Goal: Find specific page/section: Find specific page/section

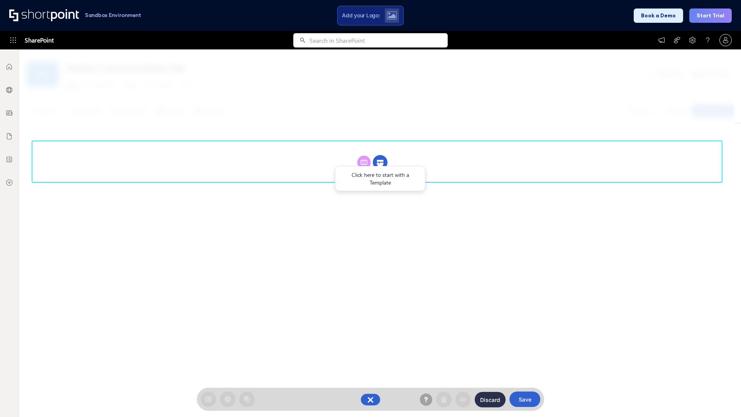
click at [380, 162] on circle at bounding box center [380, 162] width 15 height 15
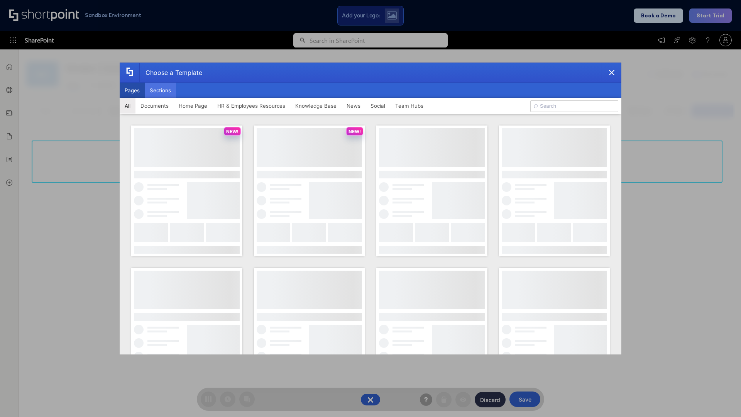
click at [160, 90] on button "Sections" at bounding box center [160, 90] width 31 height 15
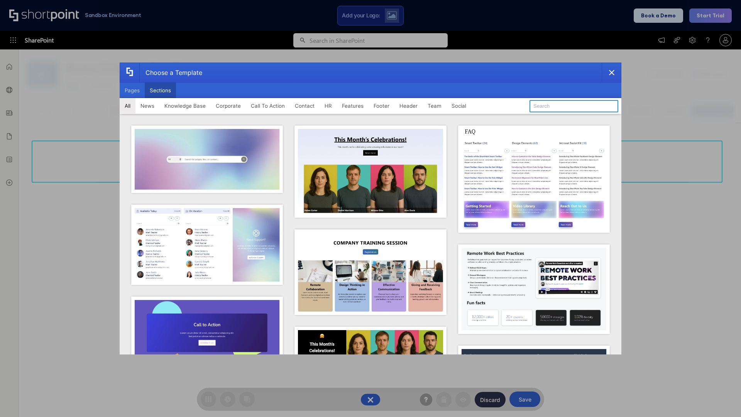
type input "Company Policy"
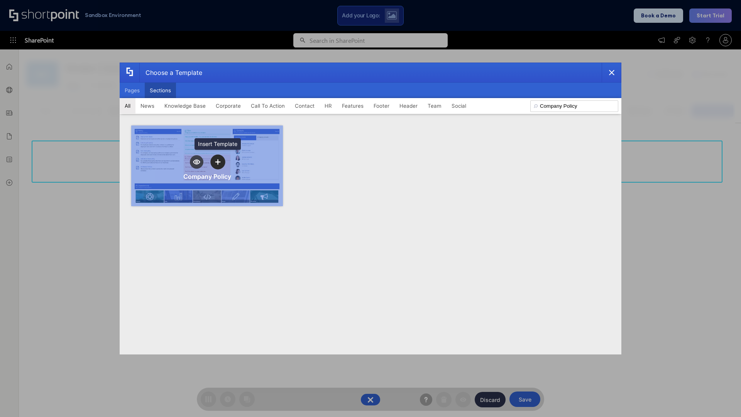
click at [218, 162] on icon "template selector" at bounding box center [217, 161] width 5 height 5
